Goal: Task Accomplishment & Management: Manage account settings

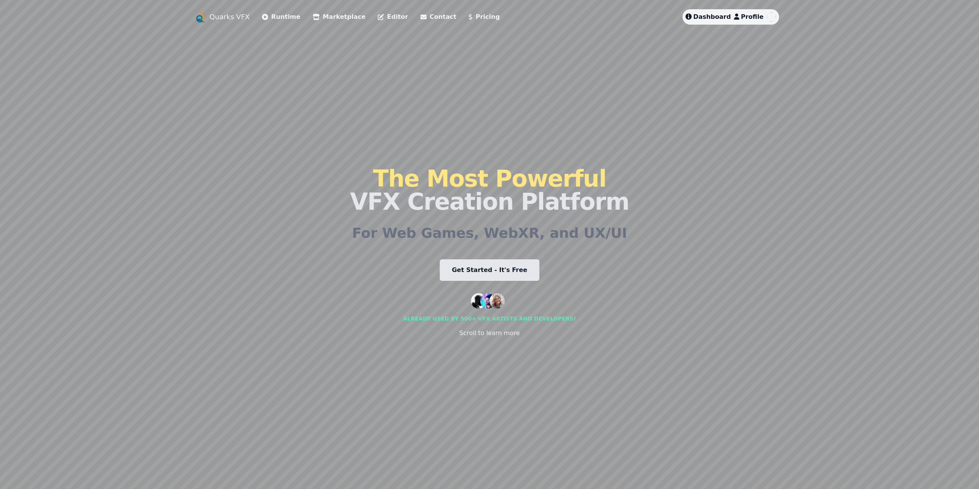
click at [711, 20] on span "Dashboard" at bounding box center [712, 16] width 38 height 7
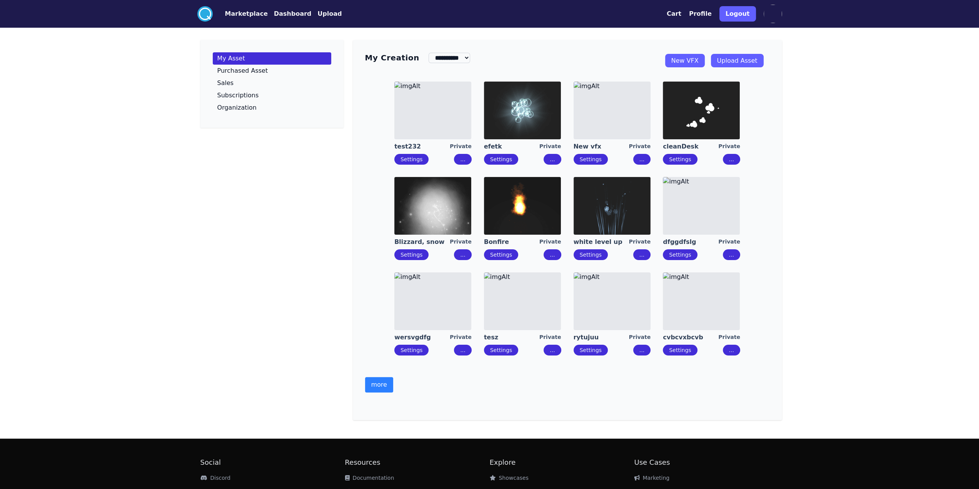
click at [383, 383] on button "more" at bounding box center [379, 384] width 28 height 15
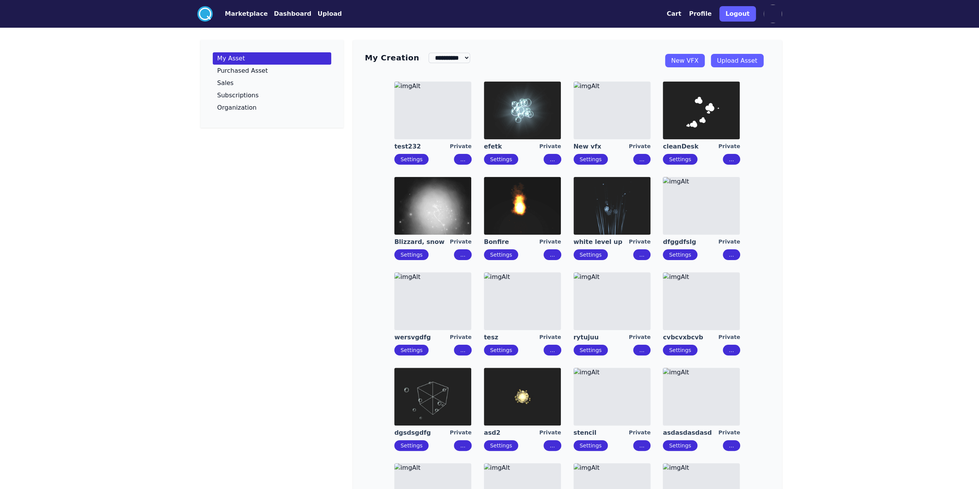
click at [541, 111] on img at bounding box center [522, 111] width 77 height 58
click at [233, 97] on p "Subscriptions" at bounding box center [238, 95] width 42 height 6
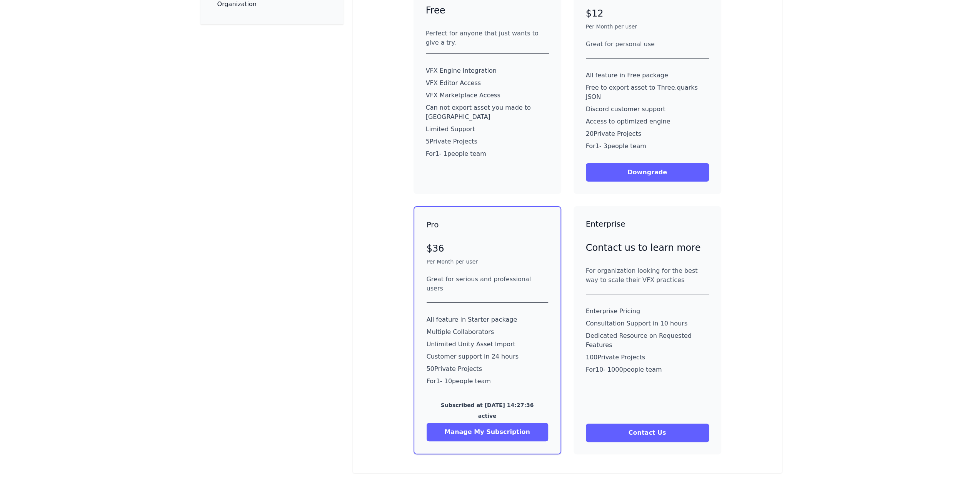
scroll to position [115, 0]
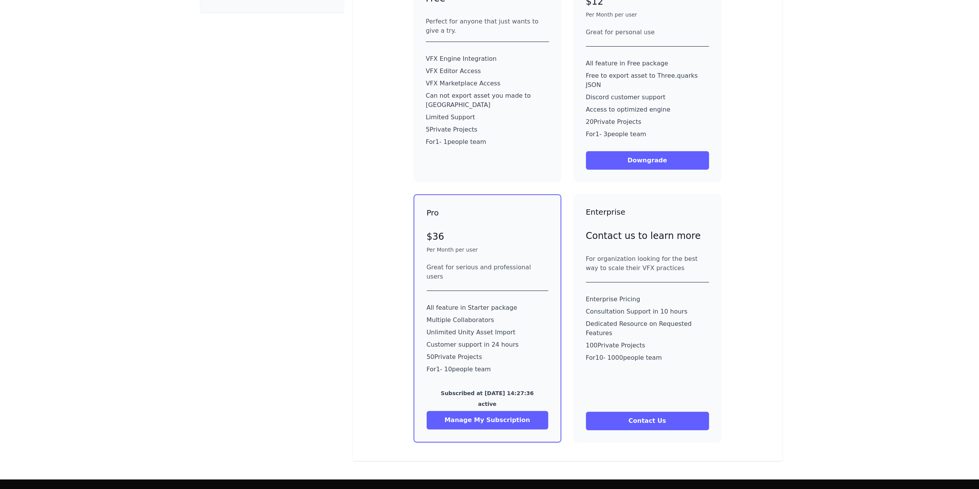
click at [351, 205] on div "My Asset Purchased Asset Sales Subscriptions Organization Subscriptions Free Fr…" at bounding box center [489, 193] width 591 height 536
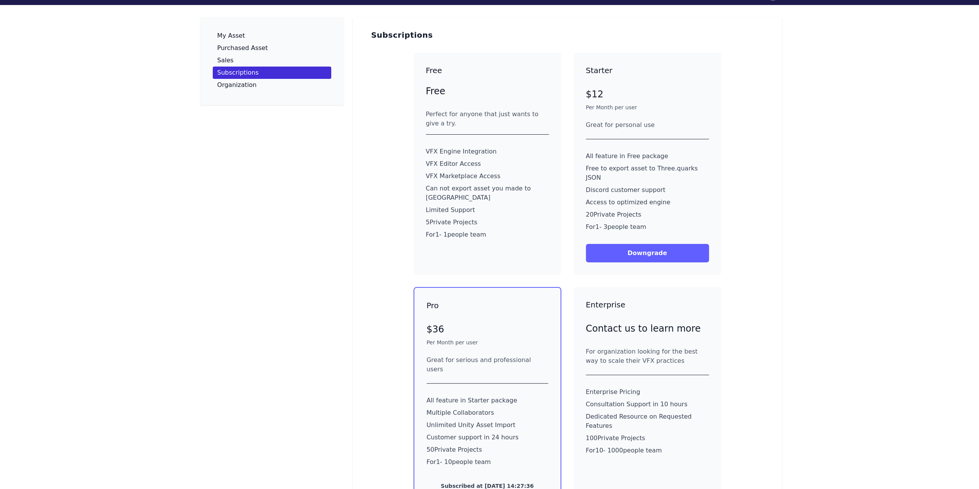
scroll to position [0, 0]
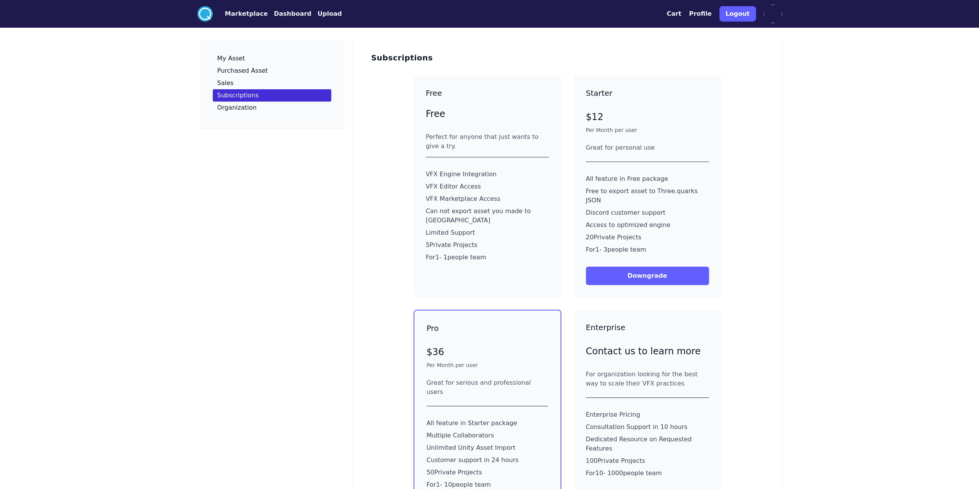
click at [519, 228] on p "Limited Support" at bounding box center [487, 232] width 123 height 9
click at [641, 208] on p "Discord customer support" at bounding box center [647, 212] width 123 height 9
